Goal: Task Accomplishment & Management: Manage account settings

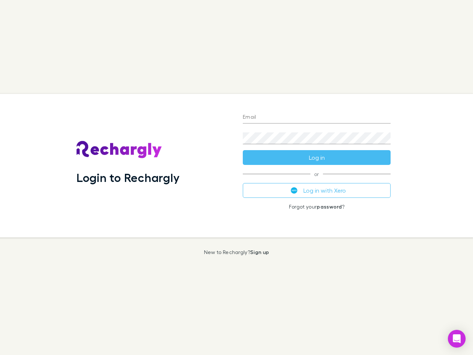
click at [236, 177] on div "Login to Rechargly" at bounding box center [154, 165] width 166 height 143
click at [317, 117] on input "Email" at bounding box center [317, 118] width 148 height 12
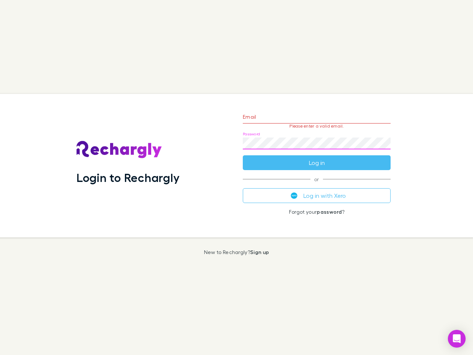
click at [317, 157] on form "Email Please enter a valid email. Password Log in" at bounding box center [317, 138] width 148 height 64
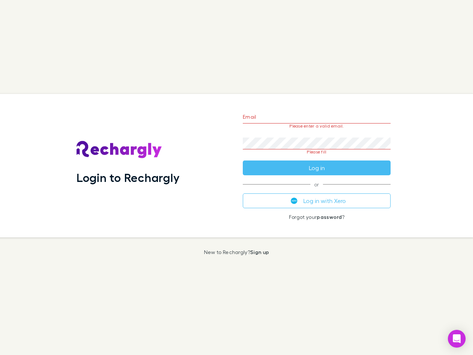
click at [317, 190] on div "Email Please enter a valid email. Password Please fill Log in or Log in with Xe…" at bounding box center [317, 165] width 160 height 143
